Goal: Check status: Check status

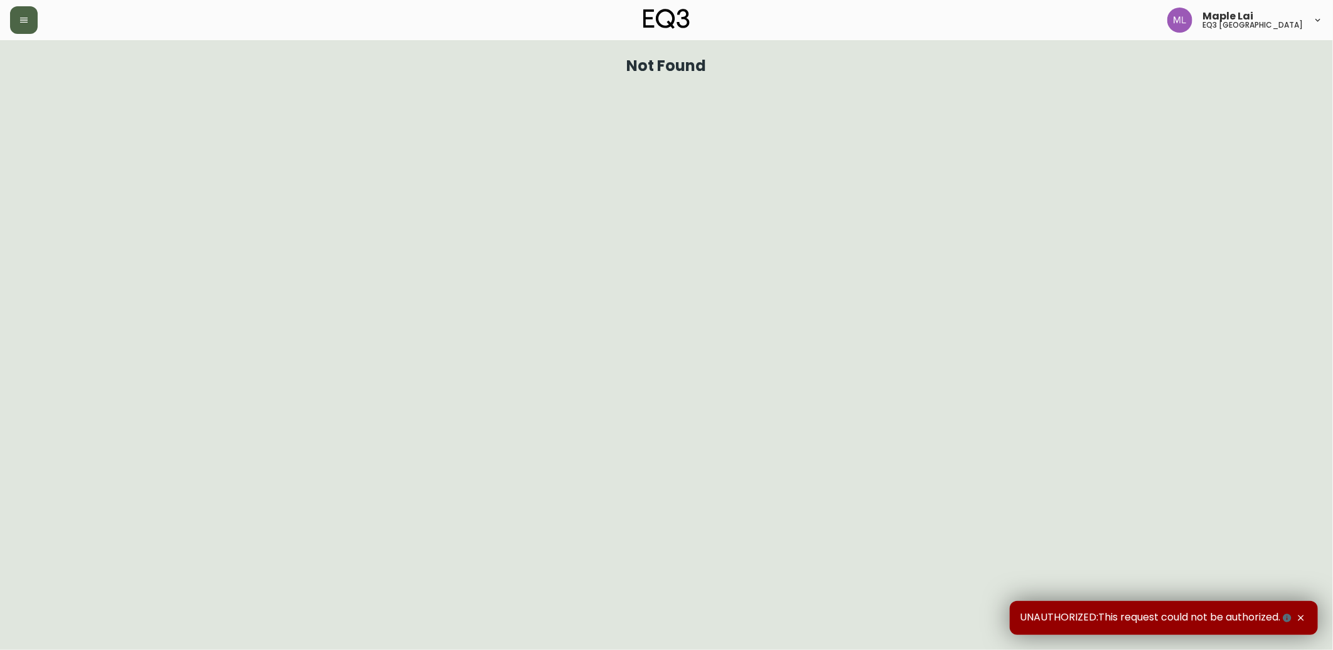
click at [18, 25] on button "button" at bounding box center [24, 20] width 28 height 28
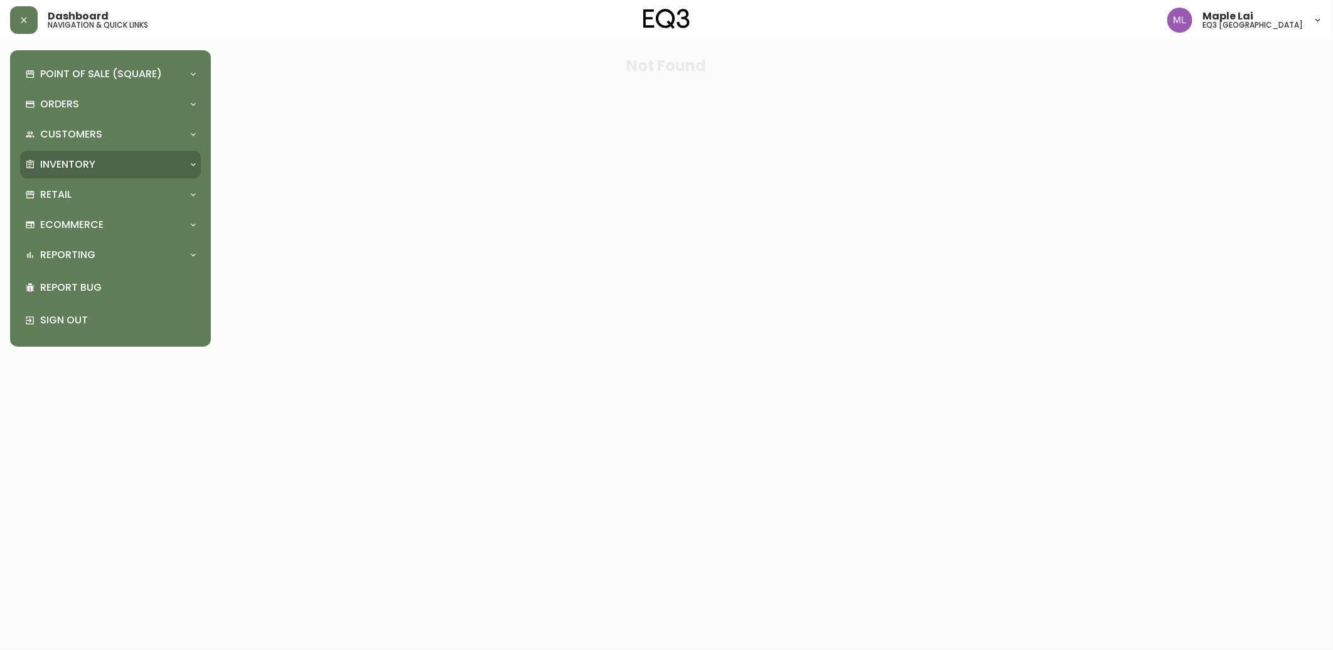
click at [107, 168] on div "Inventory" at bounding box center [104, 165] width 158 height 14
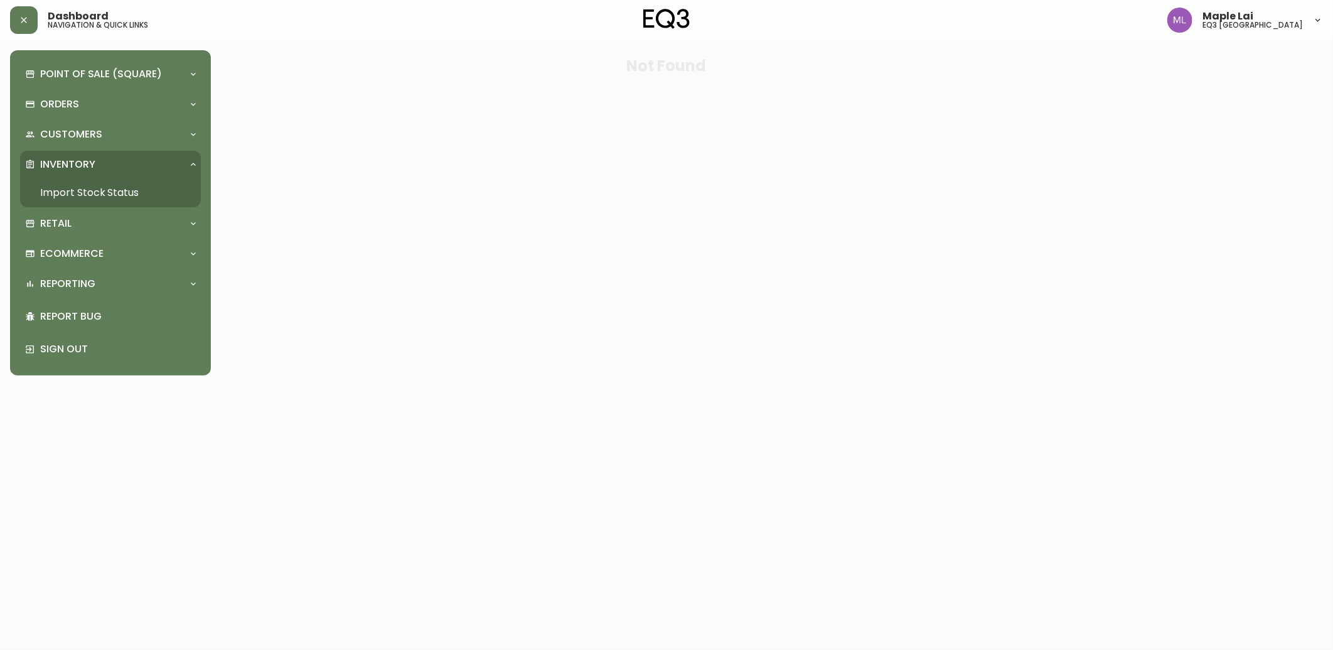
click at [111, 192] on link "Import Stock Status" at bounding box center [110, 192] width 181 height 29
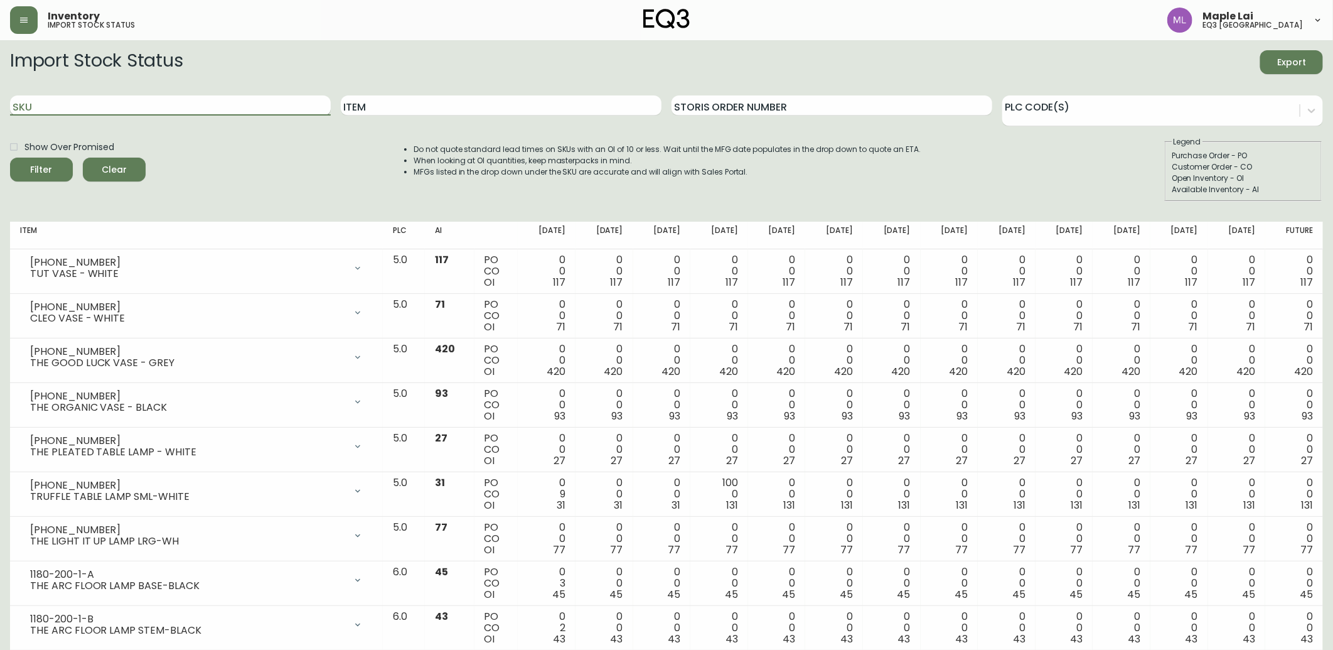
click at [152, 102] on input "SKU" at bounding box center [170, 105] width 321 height 20
paste input "3020-411-35-A"
click at [10, 158] on button "Filter" at bounding box center [41, 170] width 63 height 24
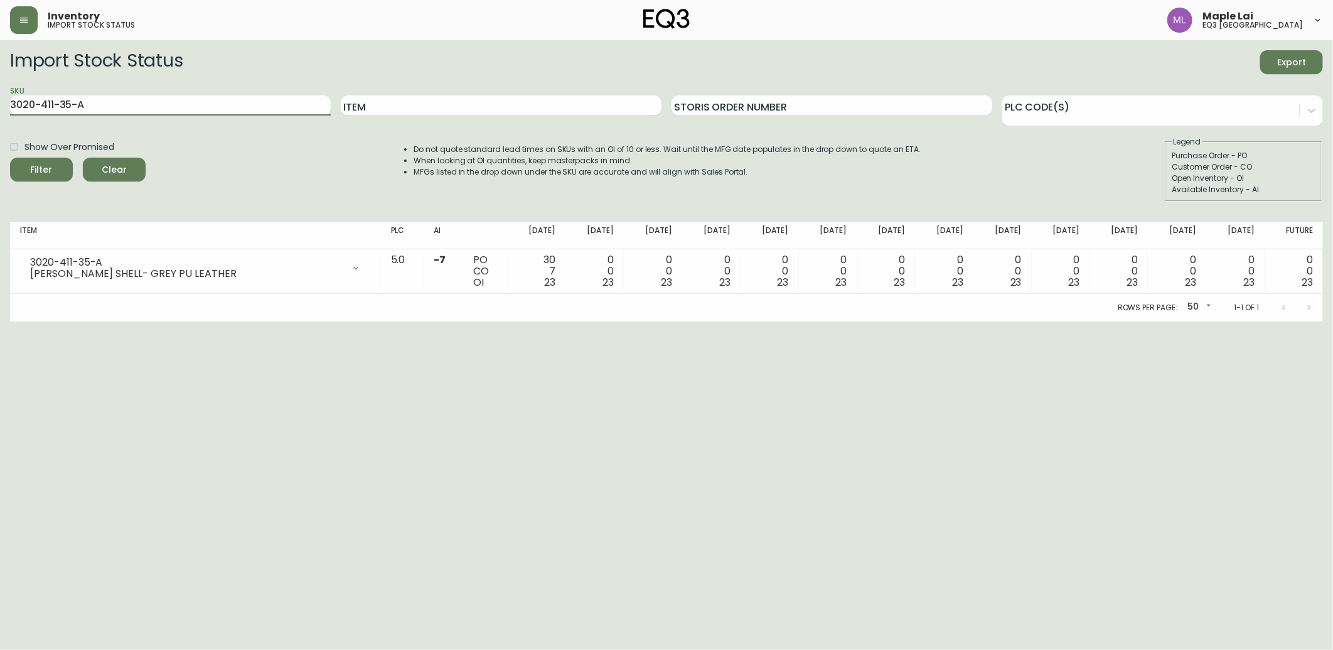
drag, startPoint x: 102, startPoint y: 108, endPoint x: 0, endPoint y: 112, distance: 102.4
click at [0, 127] on html "Inventory import stock status Maple Lai eq3 [GEOGRAPHIC_DATA] Import Stock Stat…" at bounding box center [666, 160] width 1333 height 321
paste input "01-4-B"
type input "3020-401-4-B"
click at [10, 158] on button "Filter" at bounding box center [41, 170] width 63 height 24
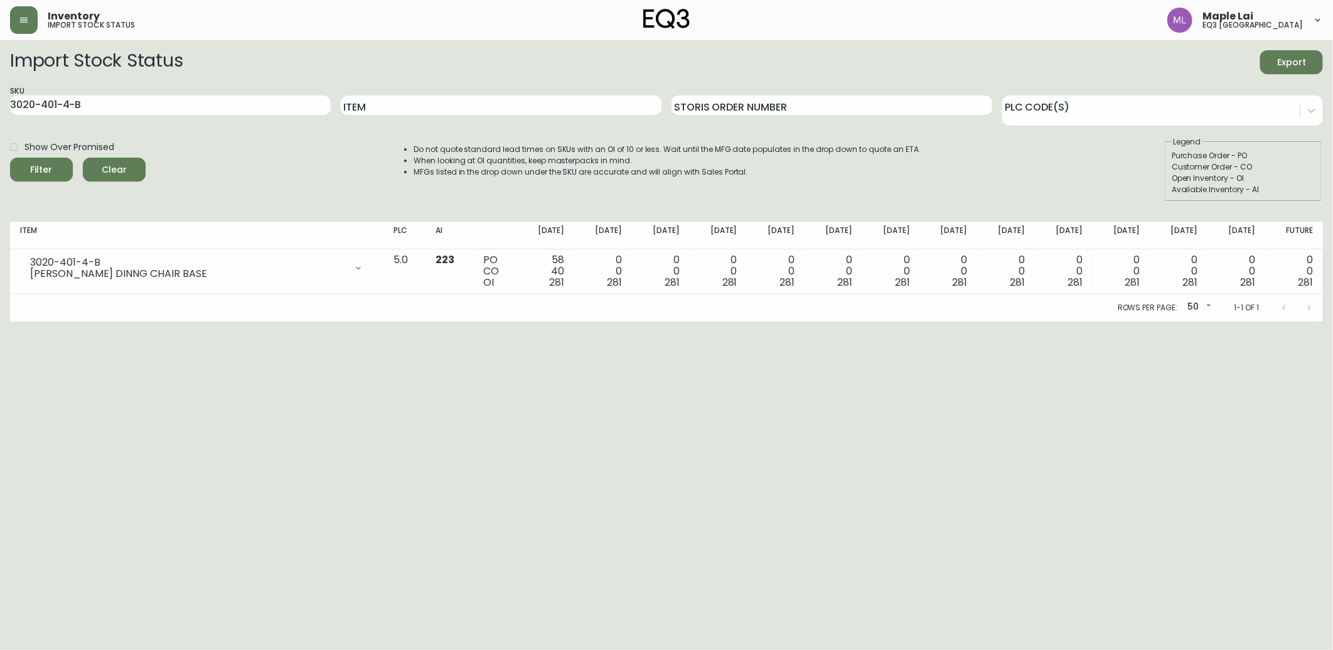
drag, startPoint x: 28, startPoint y: 461, endPoint x: 32, endPoint y: 436, distance: 25.4
click at [28, 321] on html "Inventory import stock status Maple Lai eq3 [GEOGRAPHIC_DATA] Import Stock Stat…" at bounding box center [666, 160] width 1333 height 321
